Goal: Task Accomplishment & Management: Use online tool/utility

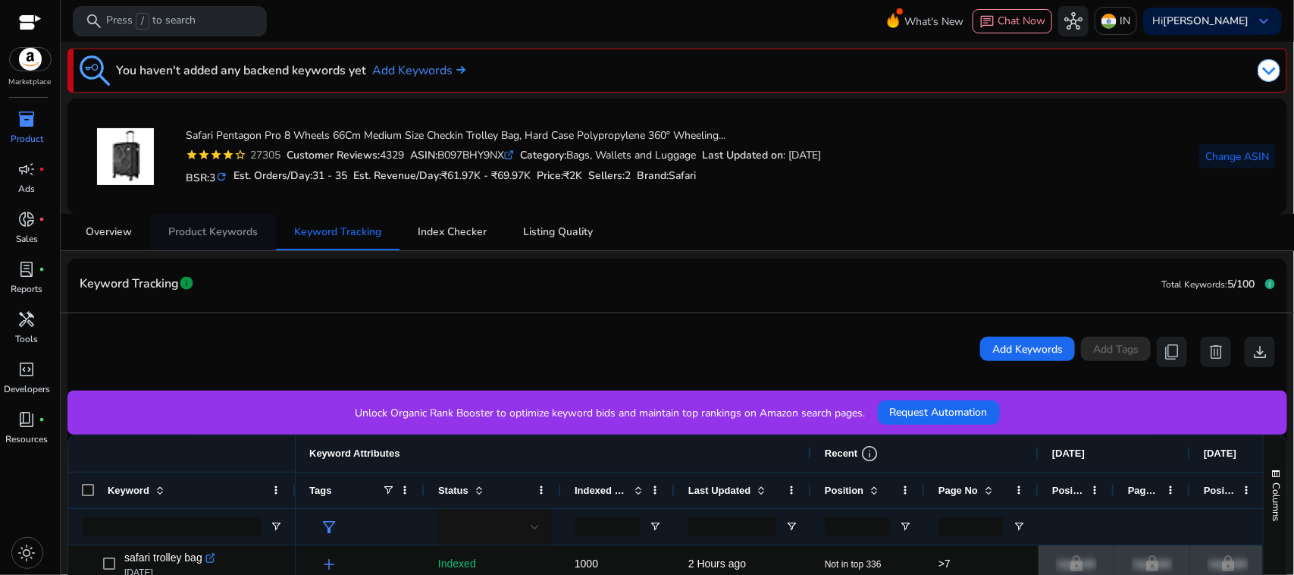
click at [244, 243] on span "Product Keywords" at bounding box center [212, 232] width 89 height 36
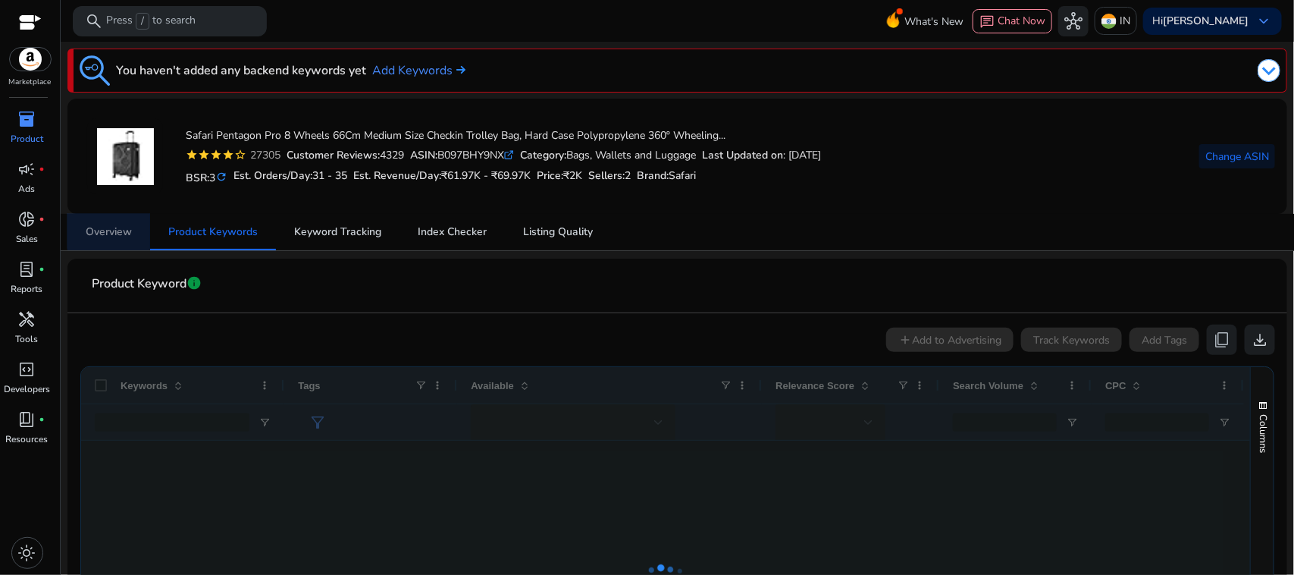
click at [140, 224] on link "Overview" at bounding box center [108, 232] width 83 height 36
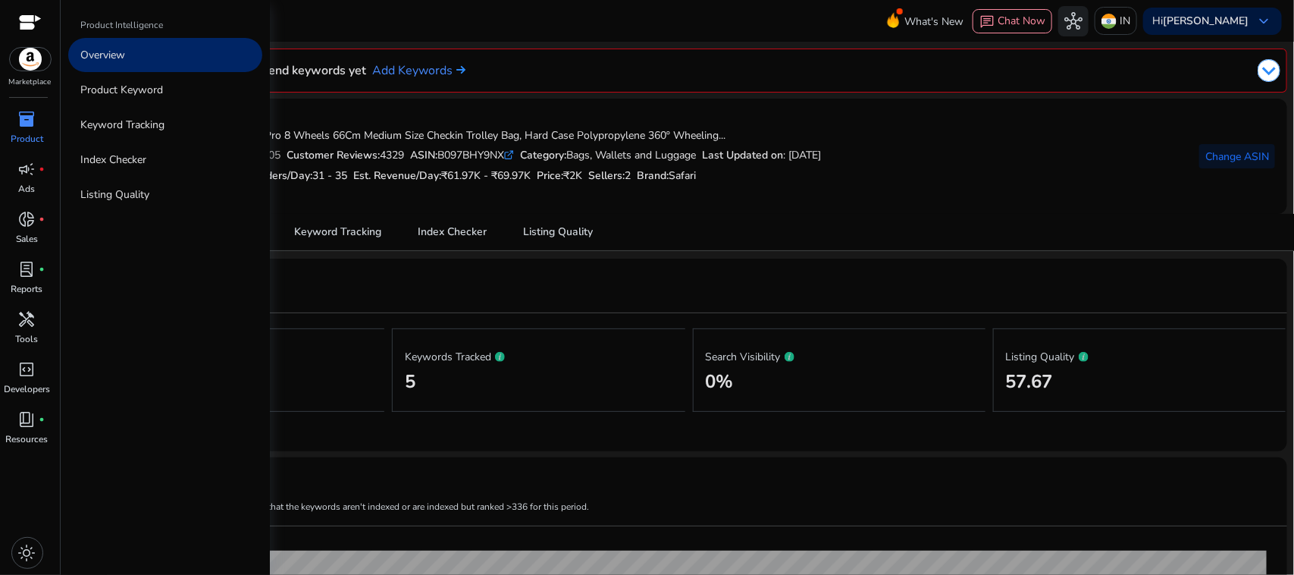
click at [31, 122] on span "inventory_2" at bounding box center [27, 119] width 18 height 18
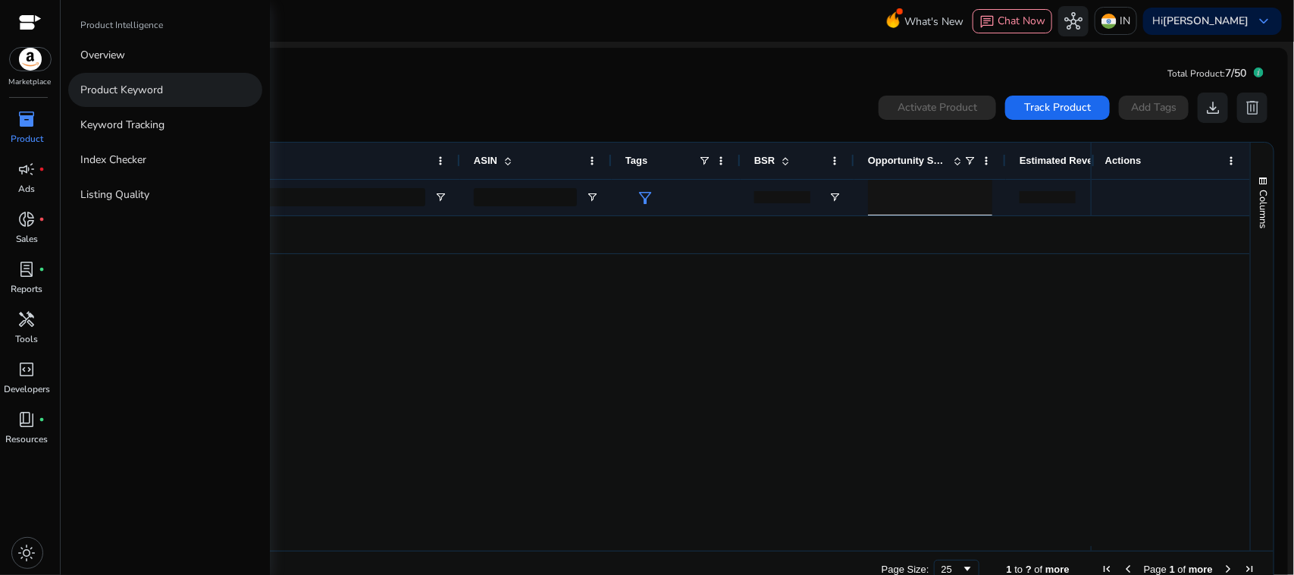
click at [164, 86] on link "Product Keyword" at bounding box center [165, 90] width 194 height 34
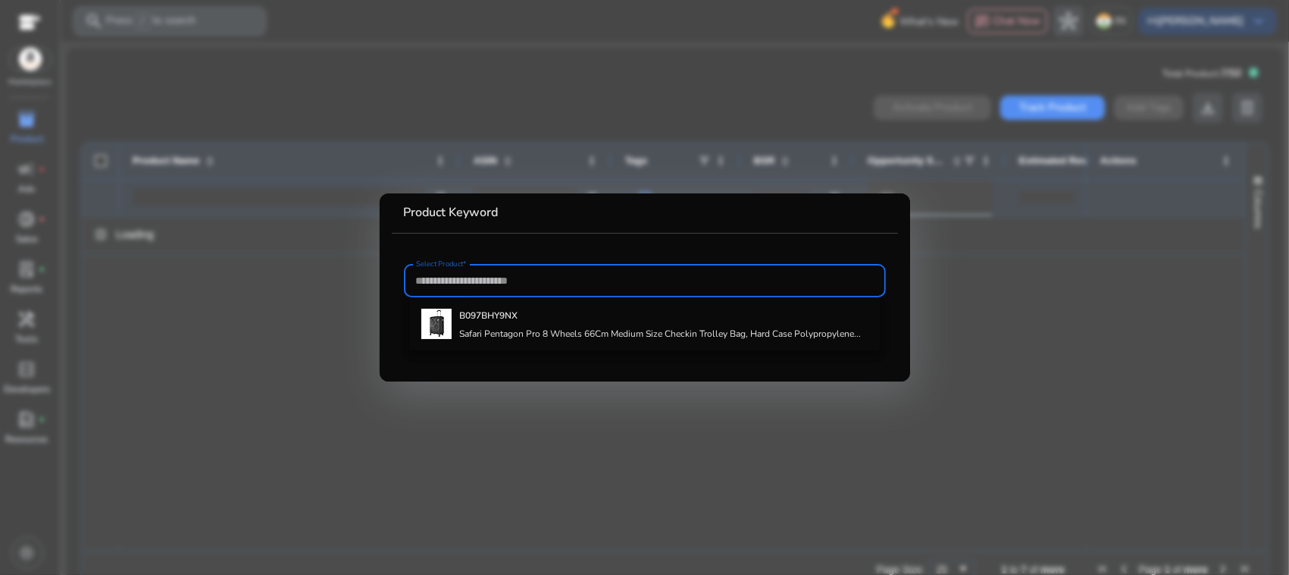
click at [644, 274] on input "Select Product*" at bounding box center [645, 280] width 458 height 17
click at [988, 298] on div at bounding box center [644, 287] width 1289 height 575
